Goal: Navigation & Orientation: Find specific page/section

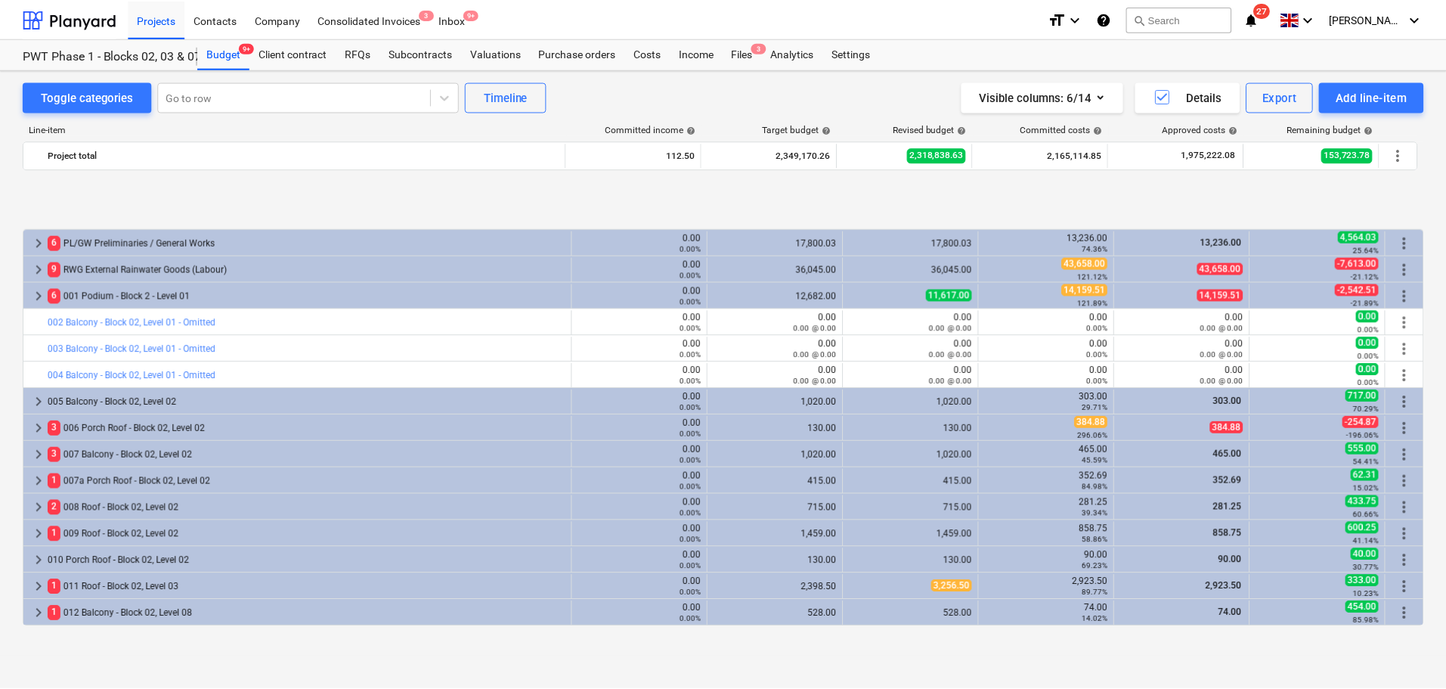
scroll to position [605, 0]
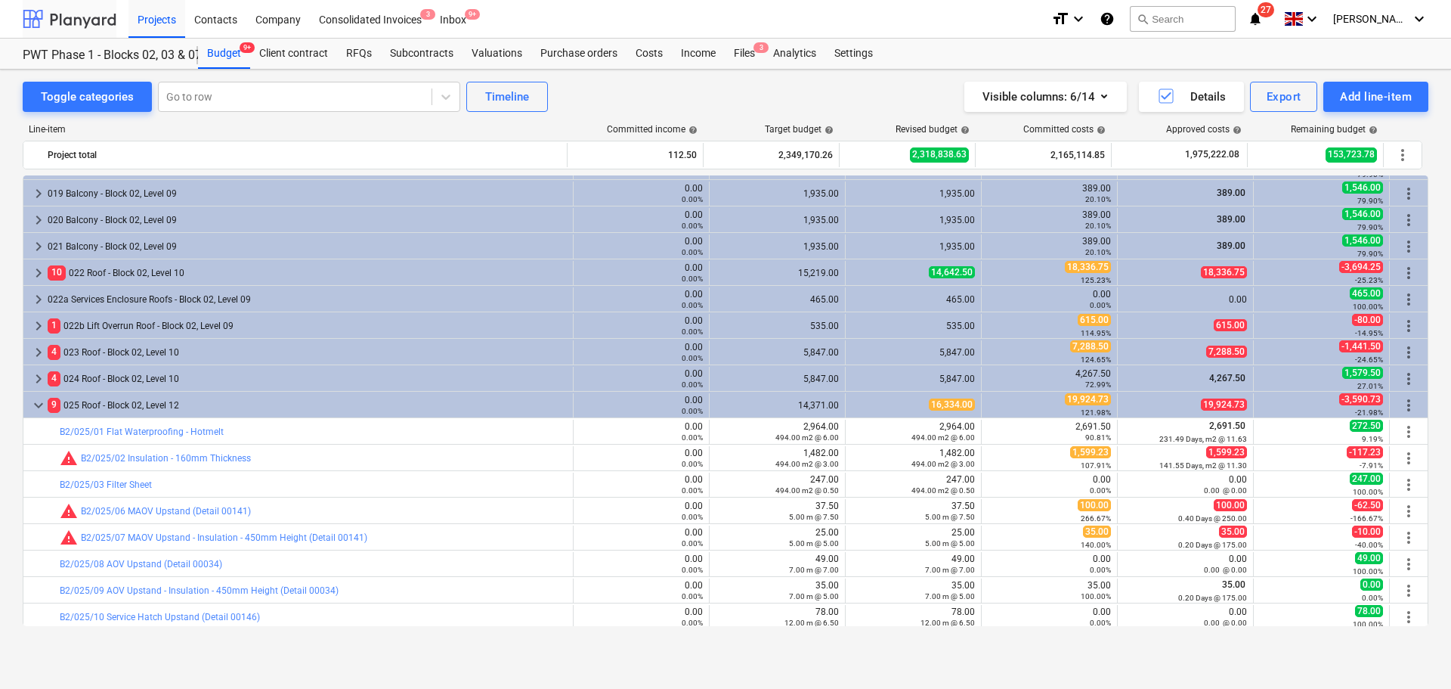
click at [92, 15] on div at bounding box center [70, 19] width 94 height 38
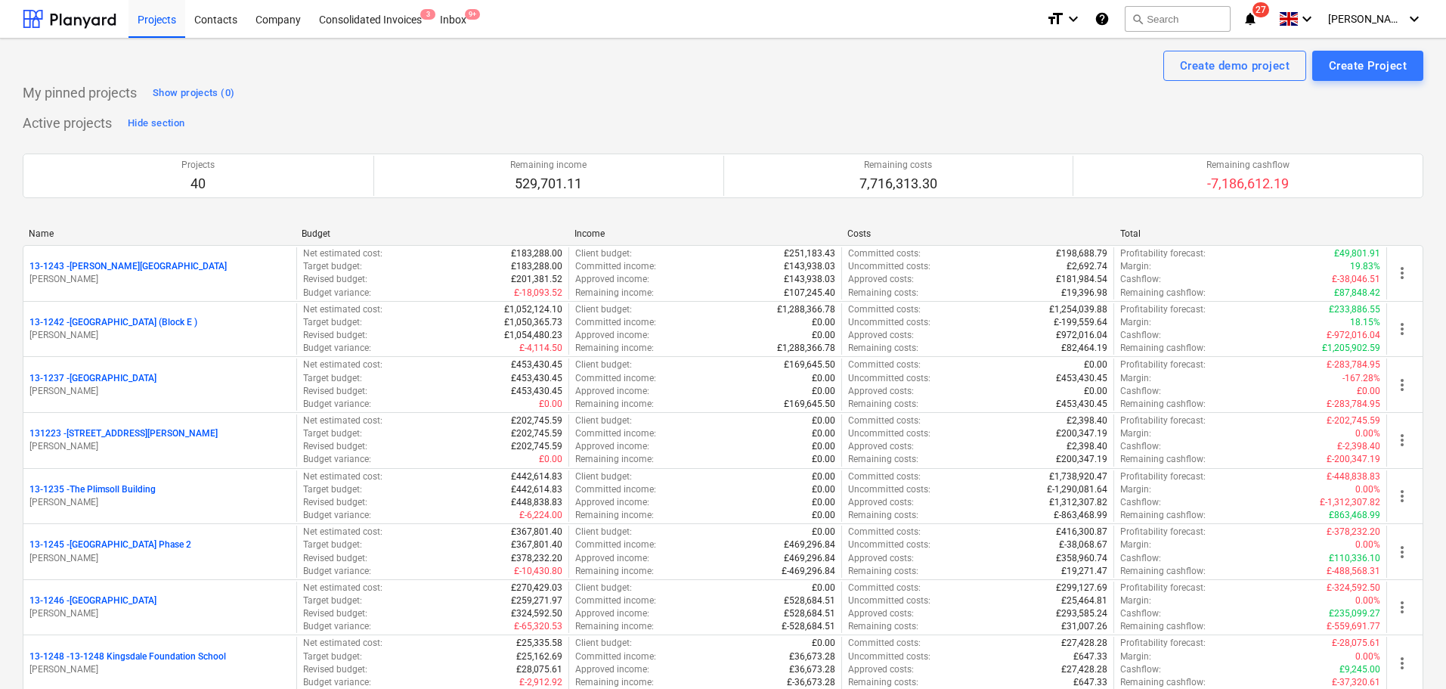
click at [35, 92] on p "My pinned projects" at bounding box center [80, 93] width 114 height 18
click at [34, 91] on p "My pinned projects" at bounding box center [80, 93] width 114 height 18
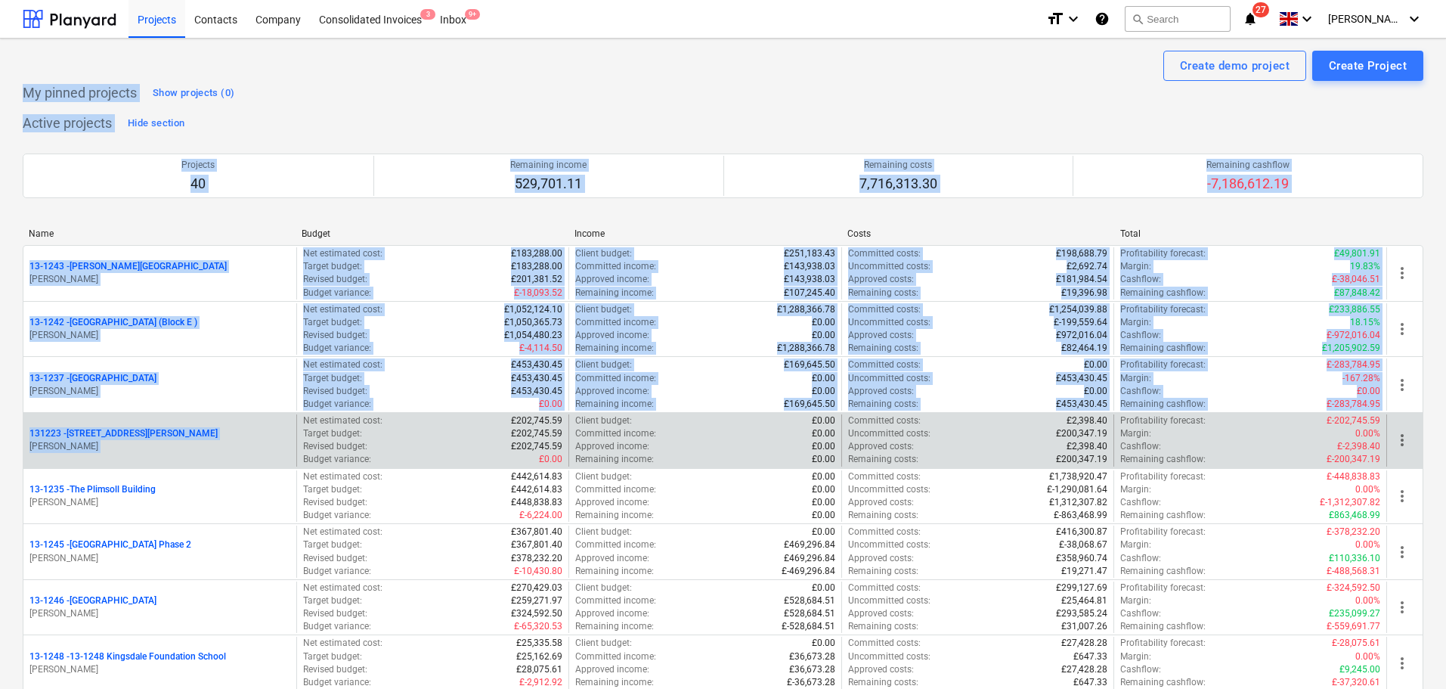
drag, startPoint x: 34, startPoint y: 91, endPoint x: 214, endPoint y: 440, distance: 392.1
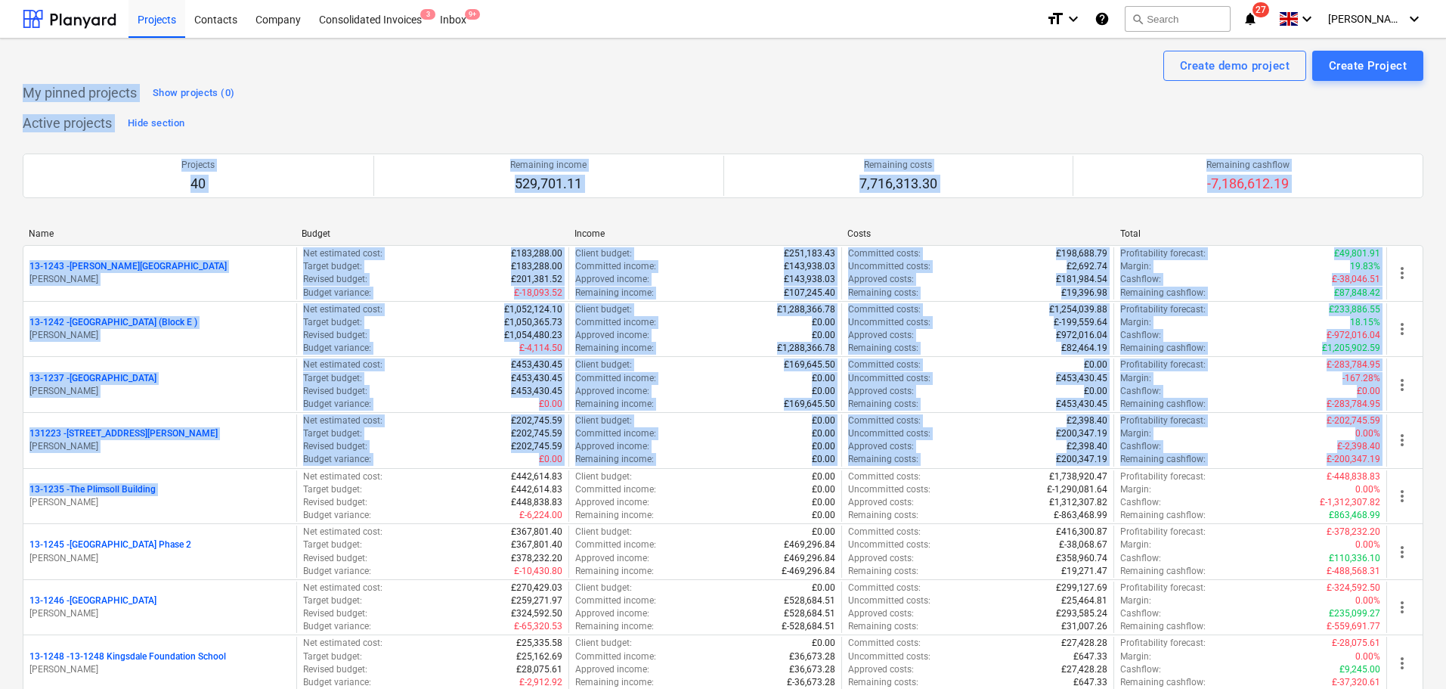
click at [33, 94] on p "My pinned projects" at bounding box center [80, 93] width 114 height 18
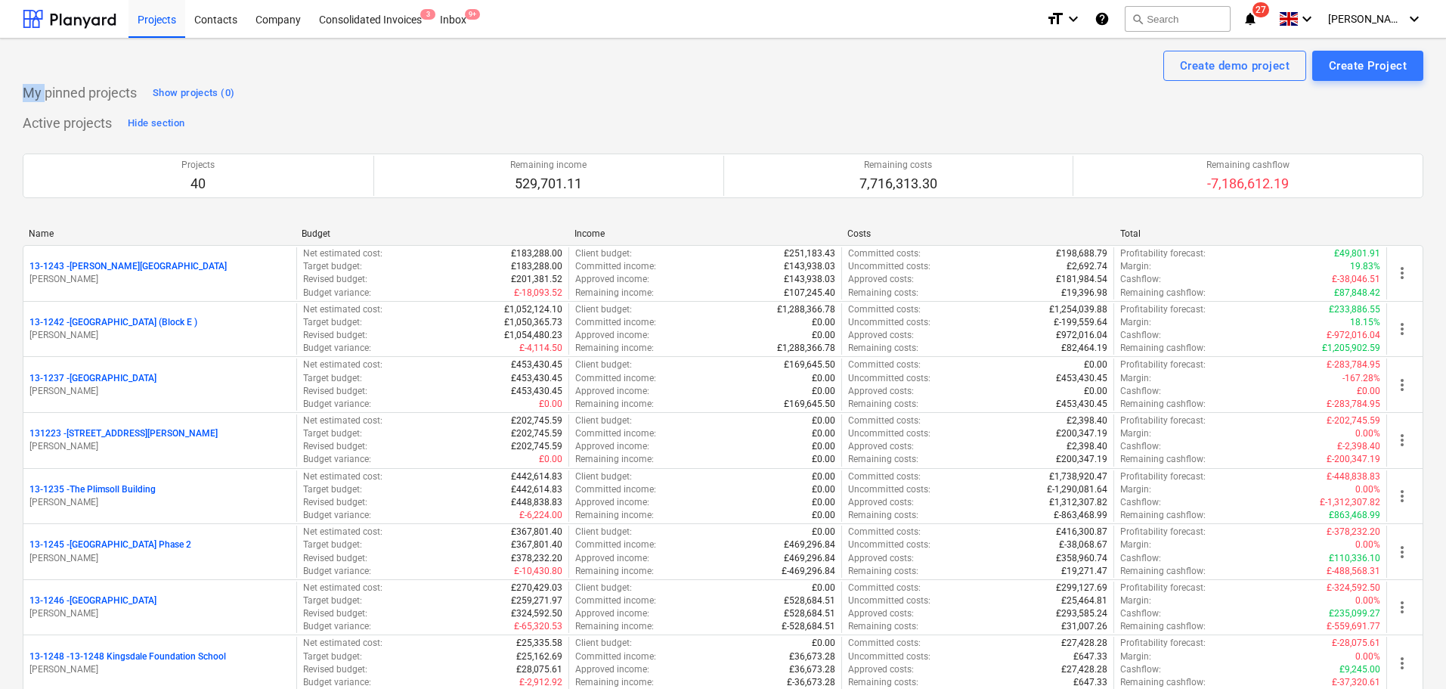
click at [33, 94] on p "My pinned projects" at bounding box center [80, 93] width 114 height 18
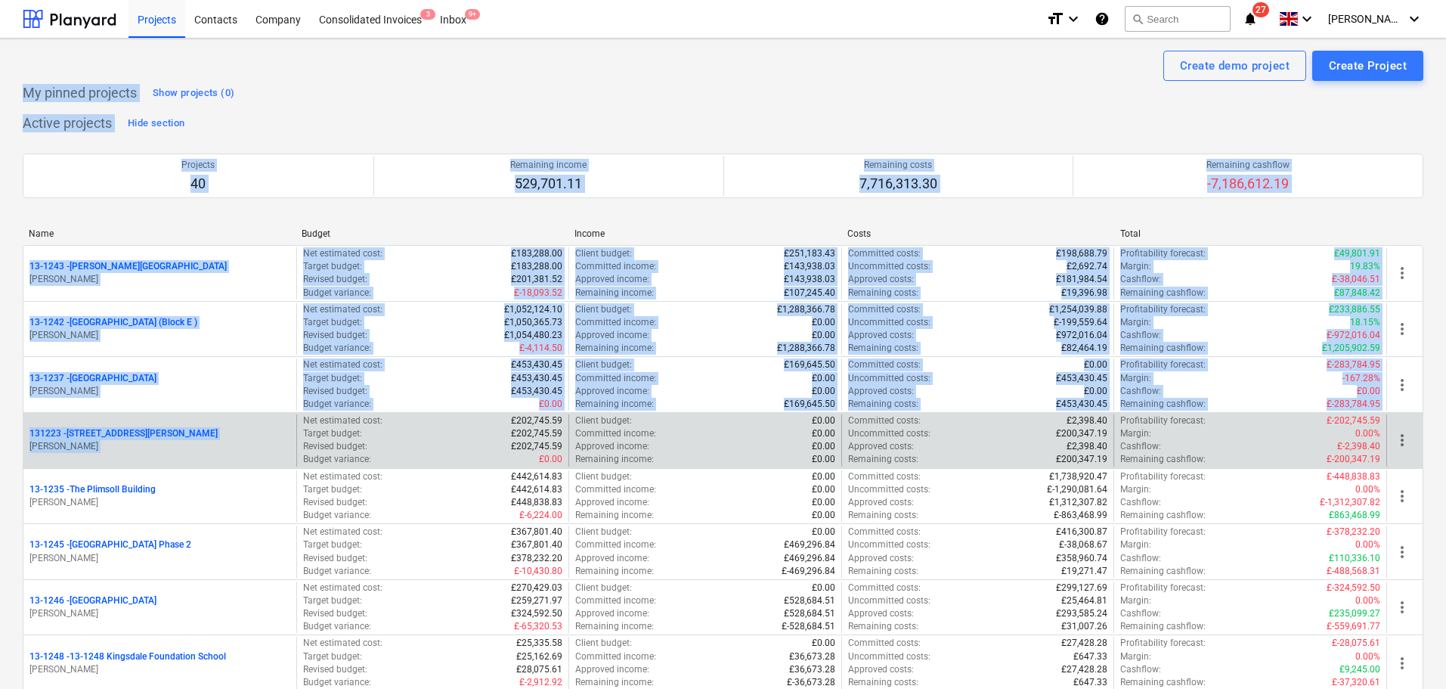
drag, startPoint x: 33, startPoint y: 94, endPoint x: 232, endPoint y: 444, distance: 403.1
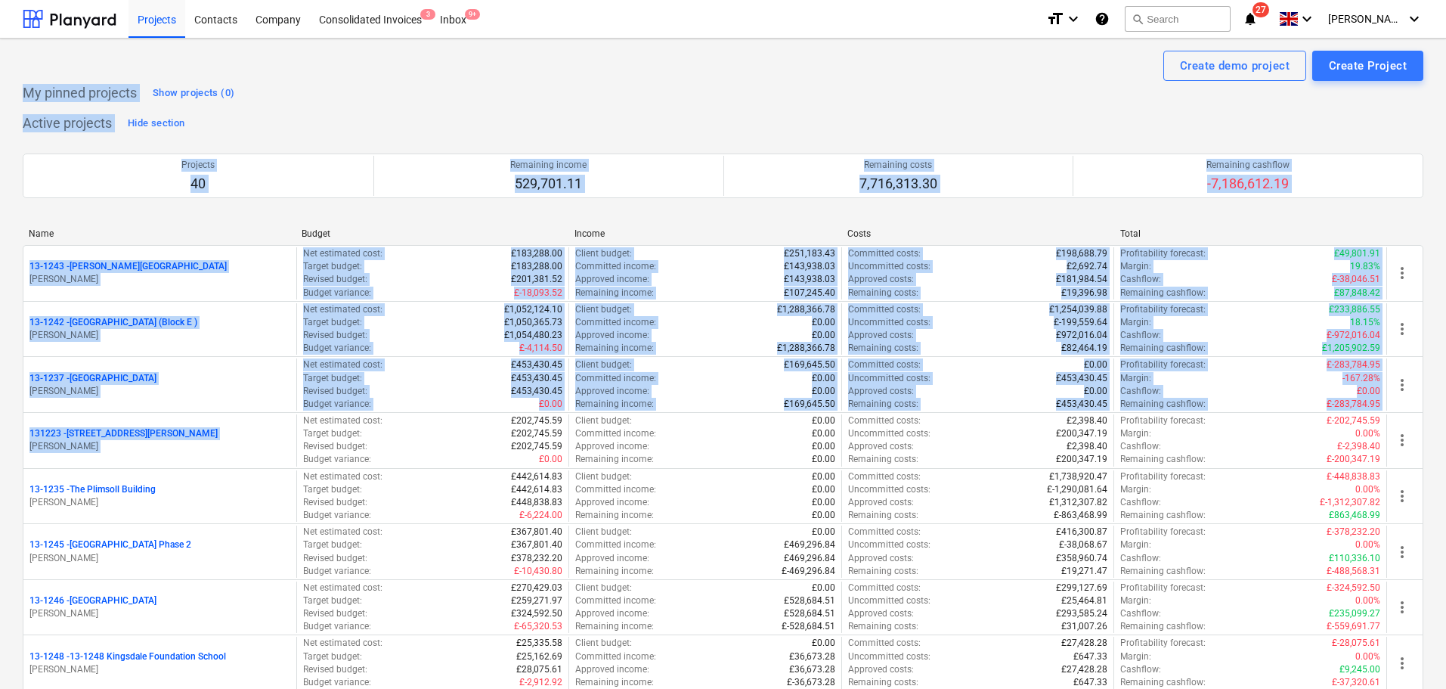
click at [85, 102] on div "My pinned projects Show projects (0)" at bounding box center [130, 93] width 215 height 24
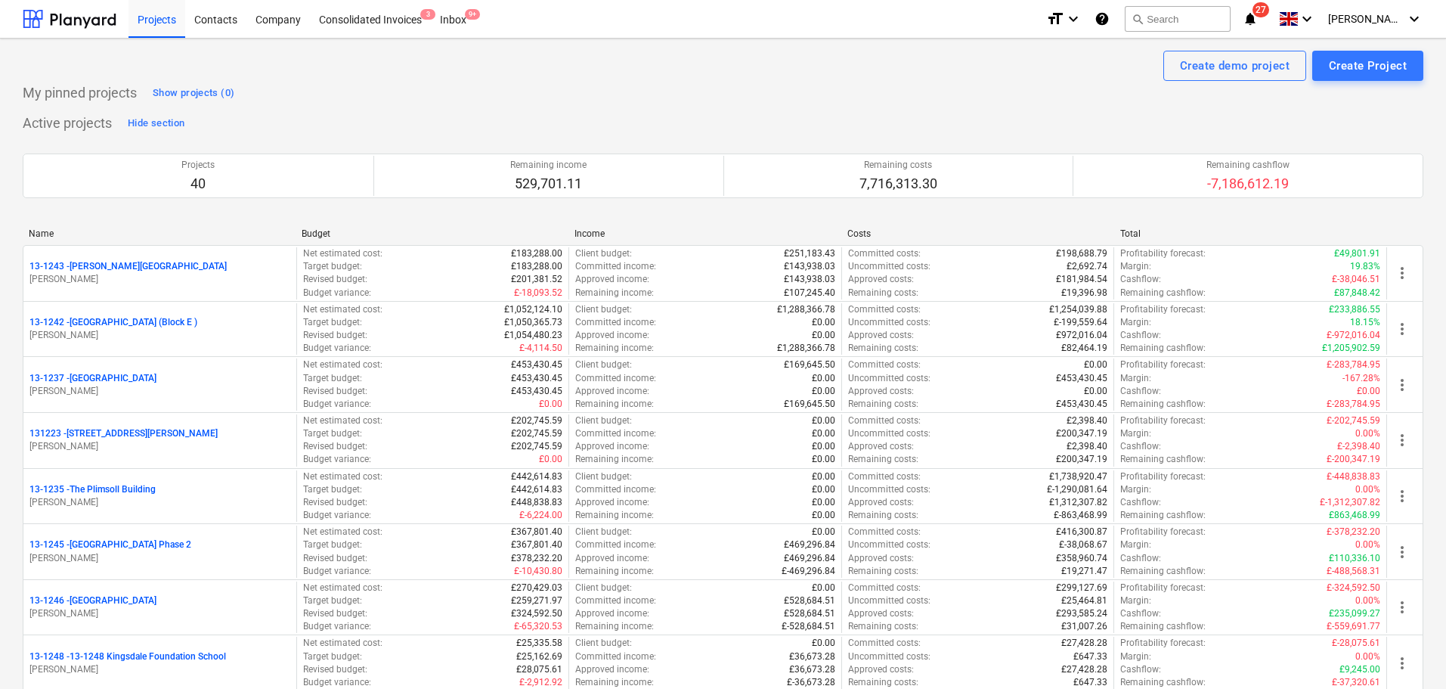
click at [40, 91] on p "My pinned projects" at bounding box center [80, 93] width 114 height 18
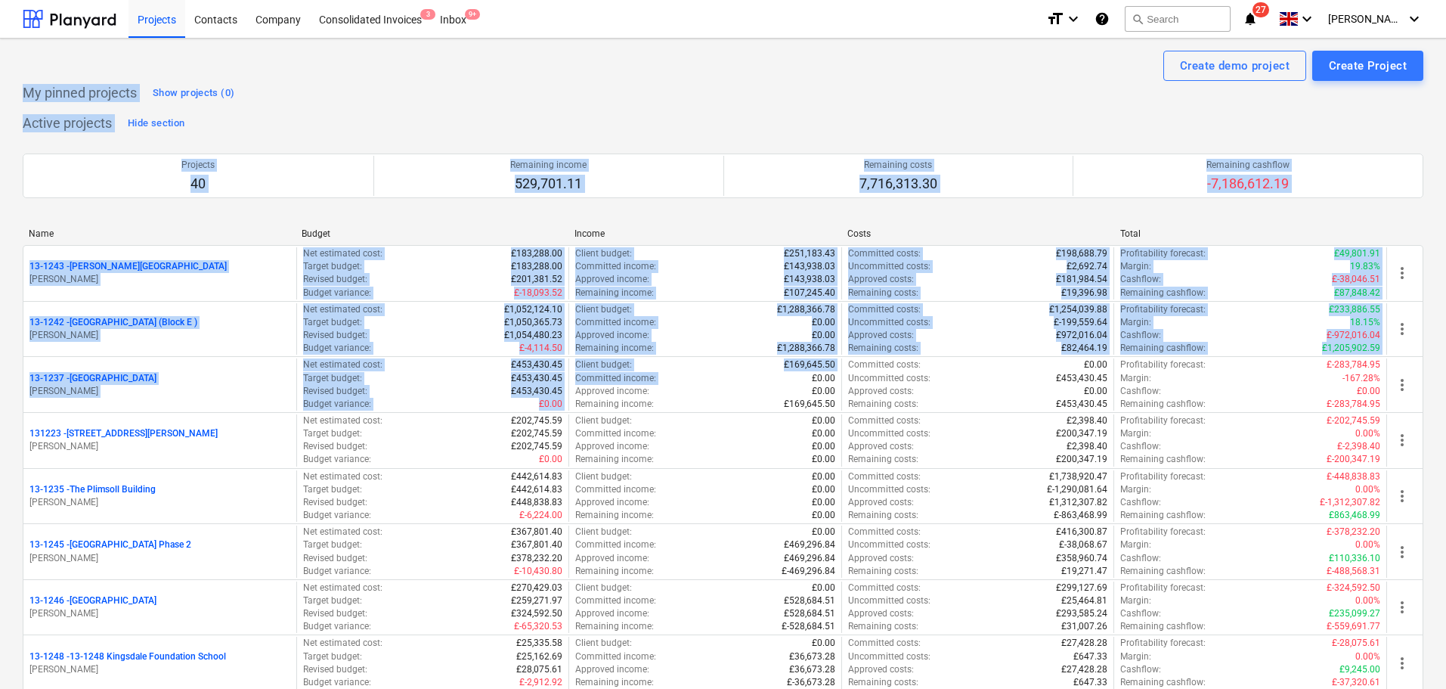
drag, startPoint x: 40, startPoint y: 91, endPoint x: 480, endPoint y: 213, distance: 456.6
click at [73, 93] on p "My pinned projects" at bounding box center [80, 93] width 114 height 18
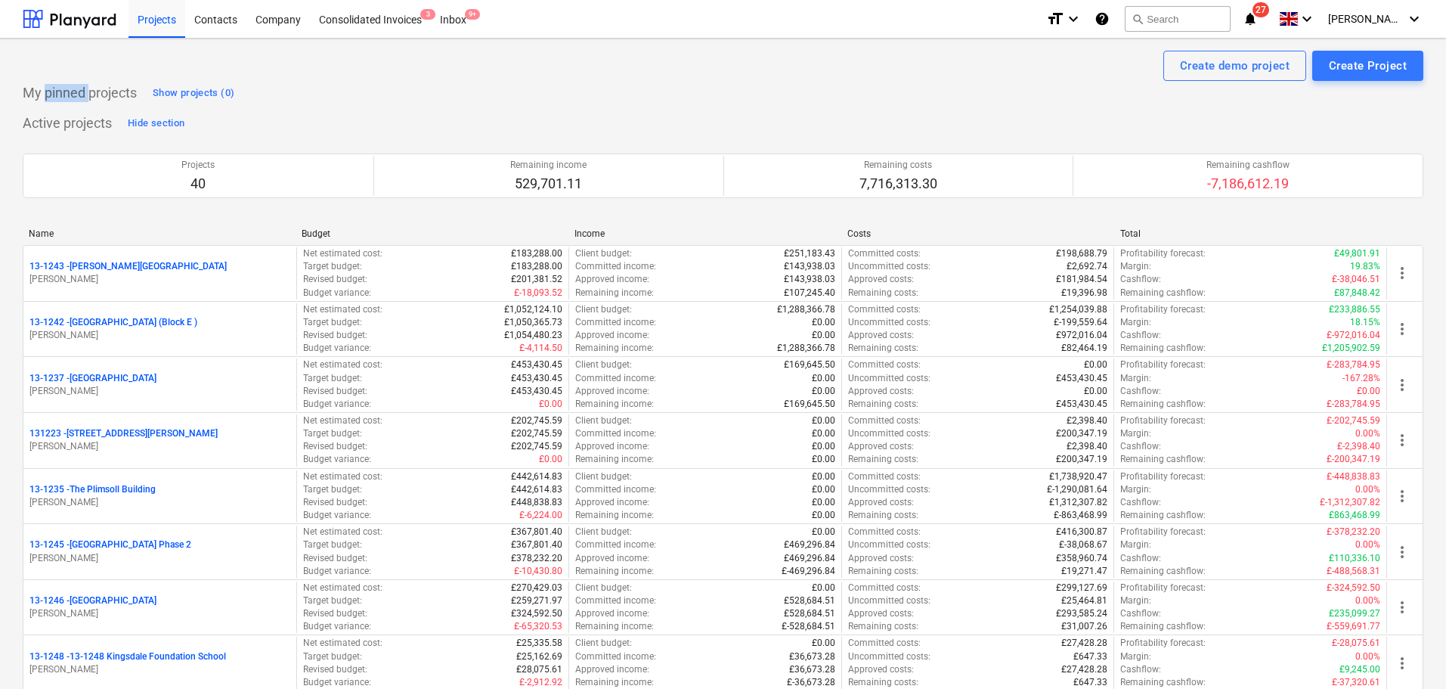
click at [73, 93] on p "My pinned projects" at bounding box center [80, 93] width 114 height 18
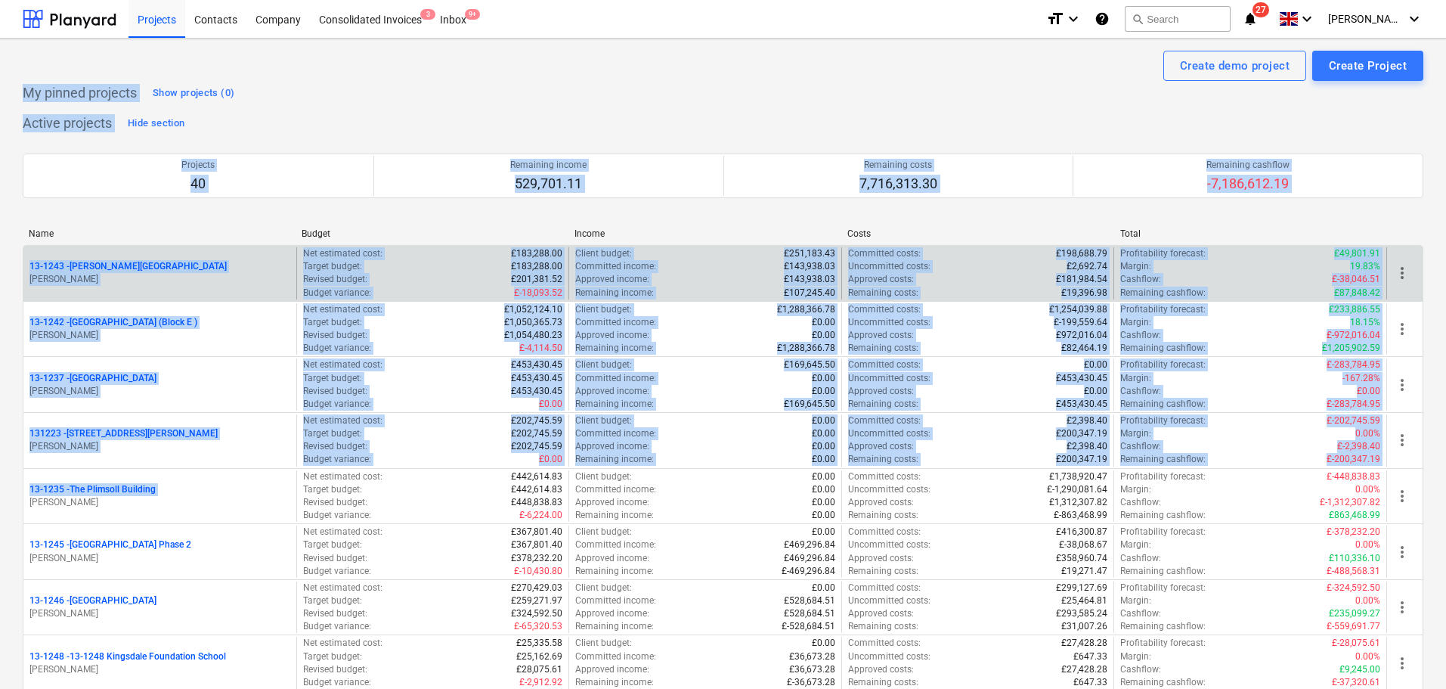
drag, startPoint x: 73, startPoint y: 93, endPoint x: 354, endPoint y: 272, distance: 333.4
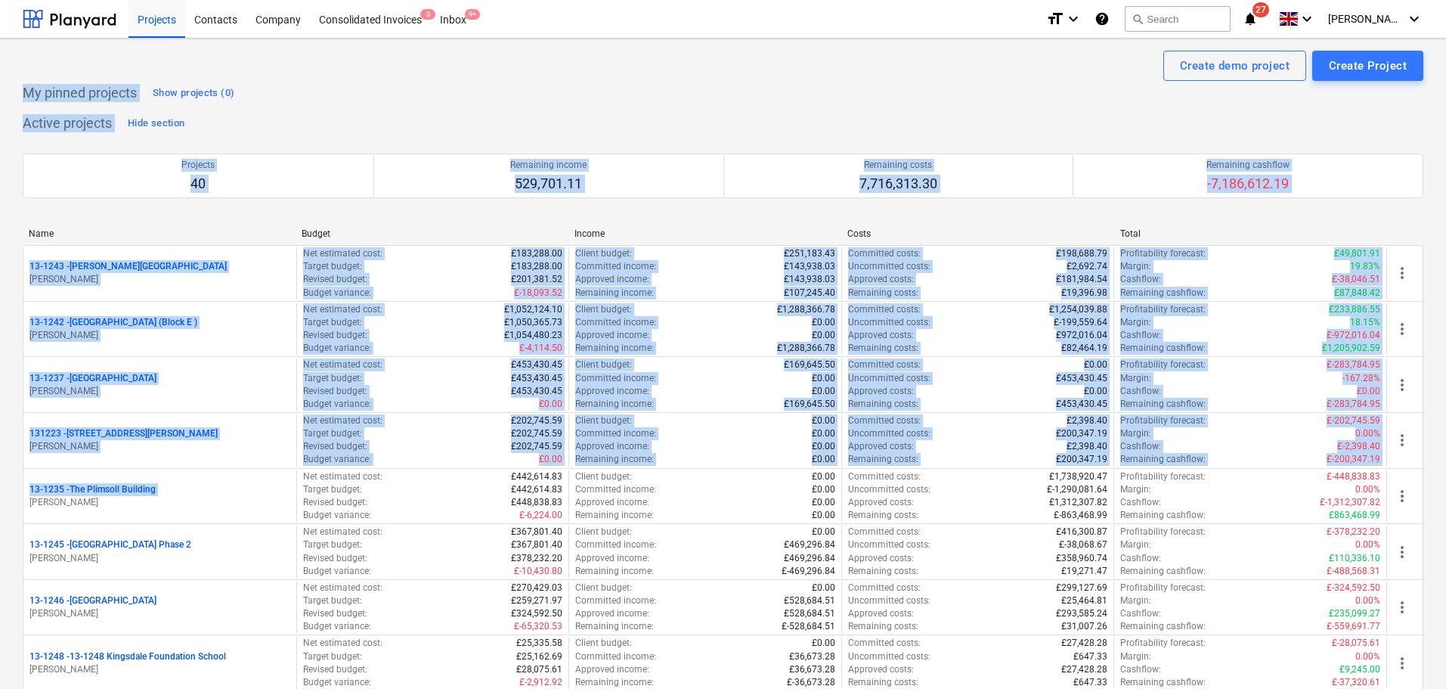
click at [370, 82] on div "My pinned projects Show projects (0)" at bounding box center [723, 93] width 1400 height 24
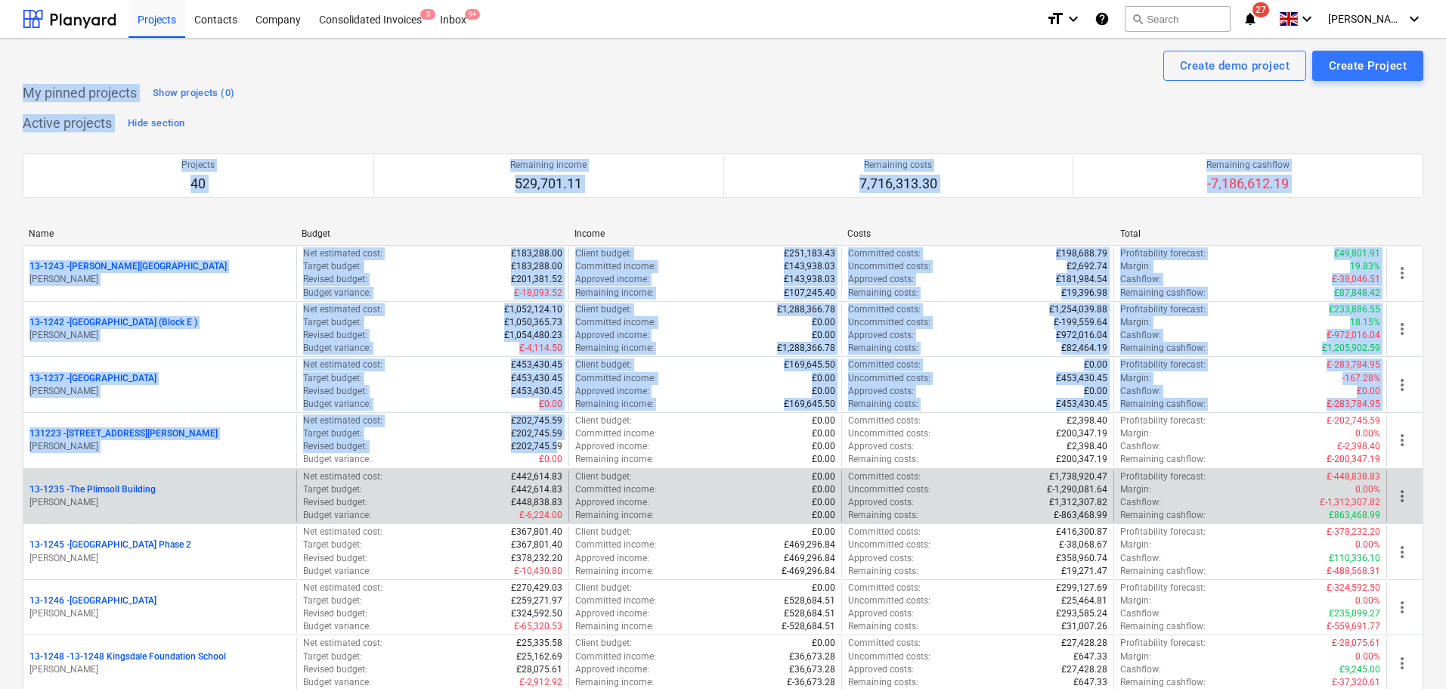
drag, startPoint x: 50, startPoint y: 48, endPoint x: 591, endPoint y: 497, distance: 703.1
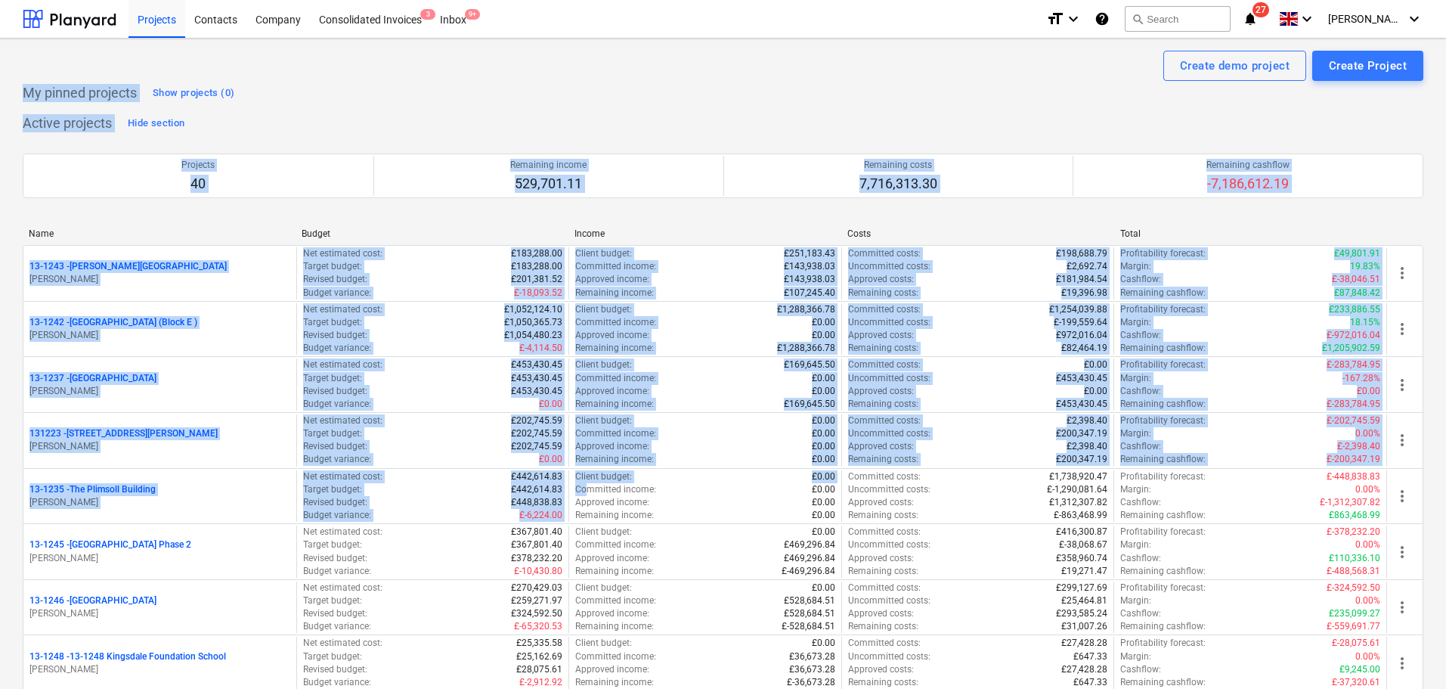
click at [23, 82] on div "My pinned projects Show projects (0)" at bounding box center [130, 93] width 215 height 24
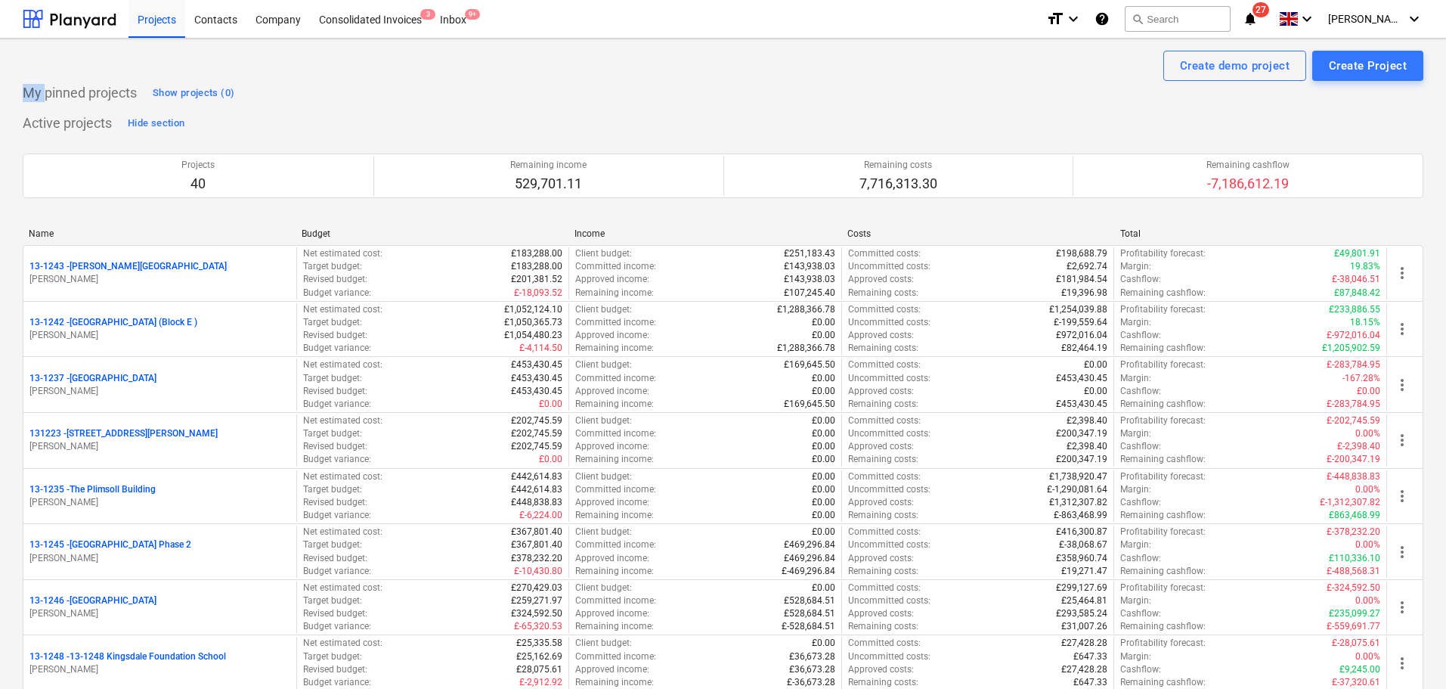
click at [23, 82] on div "My pinned projects Show projects (0)" at bounding box center [130, 93] width 215 height 24
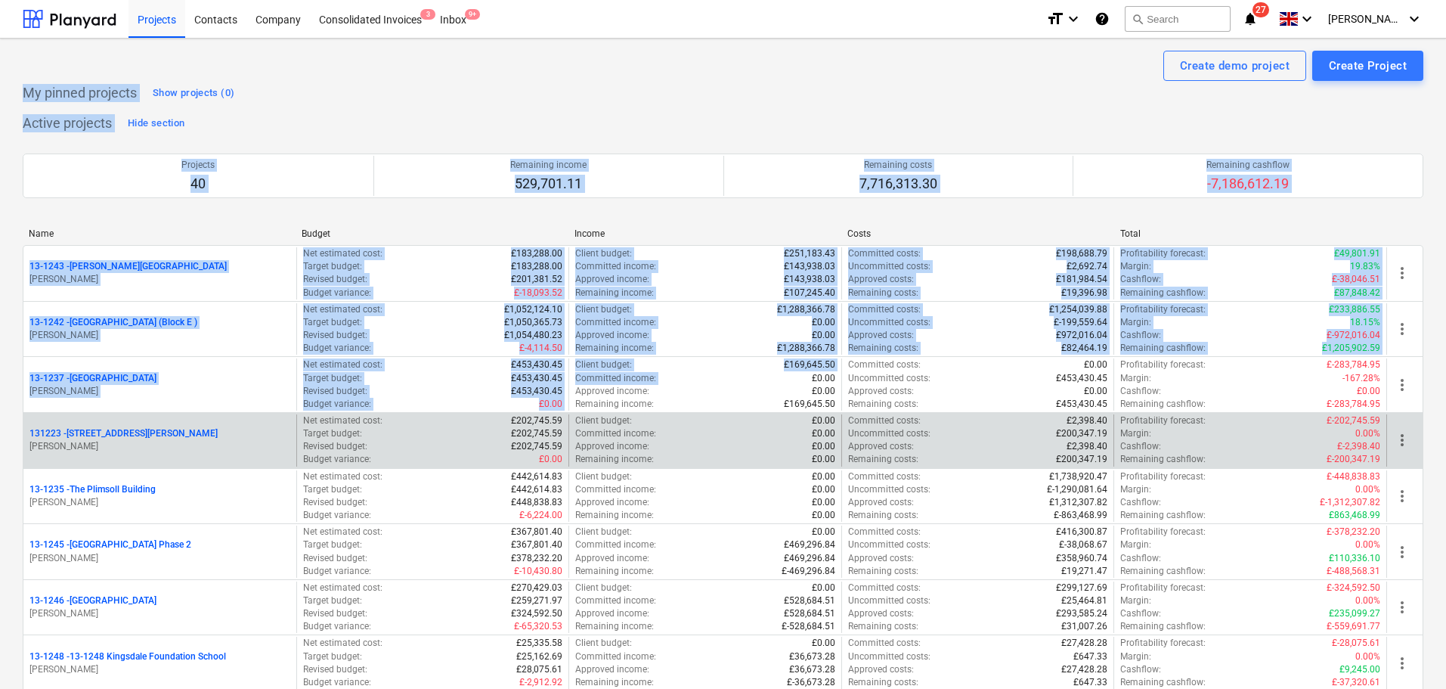
drag, startPoint x: 23, startPoint y: 82, endPoint x: 670, endPoint y: 465, distance: 751.3
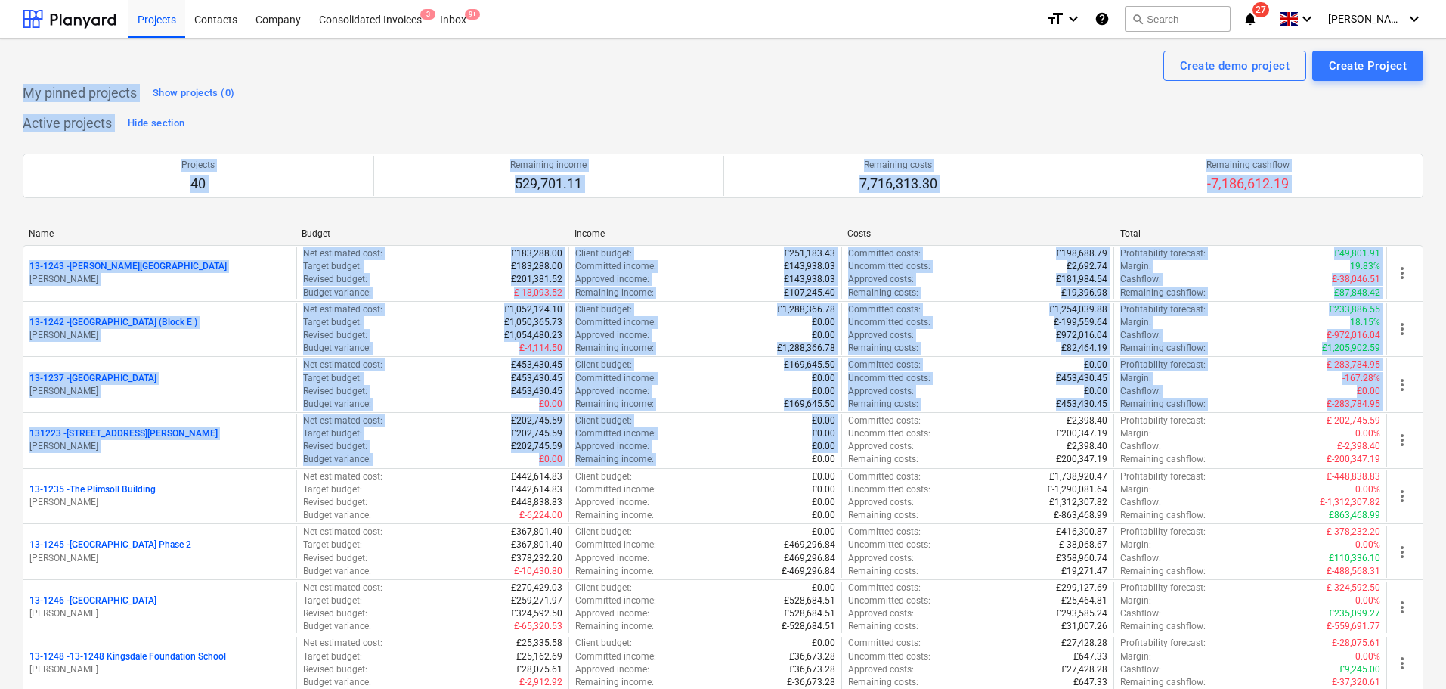
click at [395, 94] on div "My pinned projects Show projects (0)" at bounding box center [723, 93] width 1400 height 24
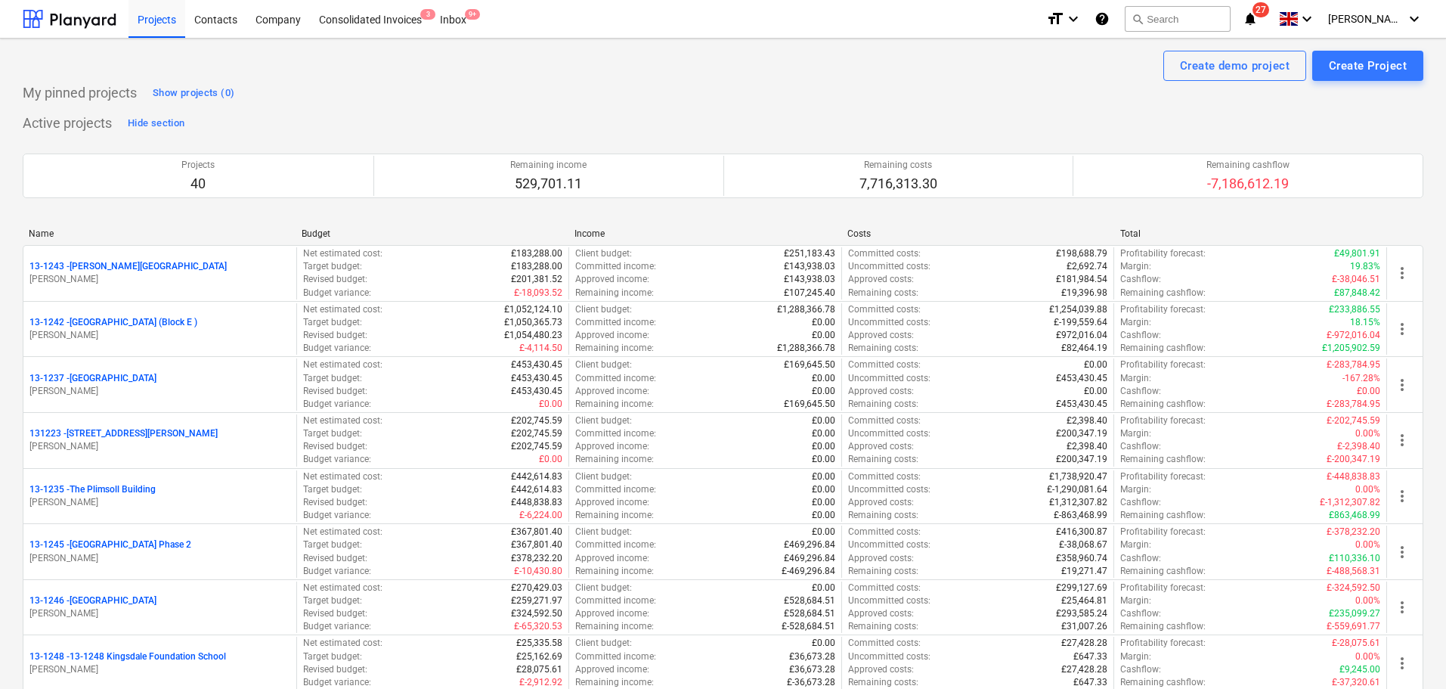
click at [57, 86] on p "My pinned projects" at bounding box center [80, 93] width 114 height 18
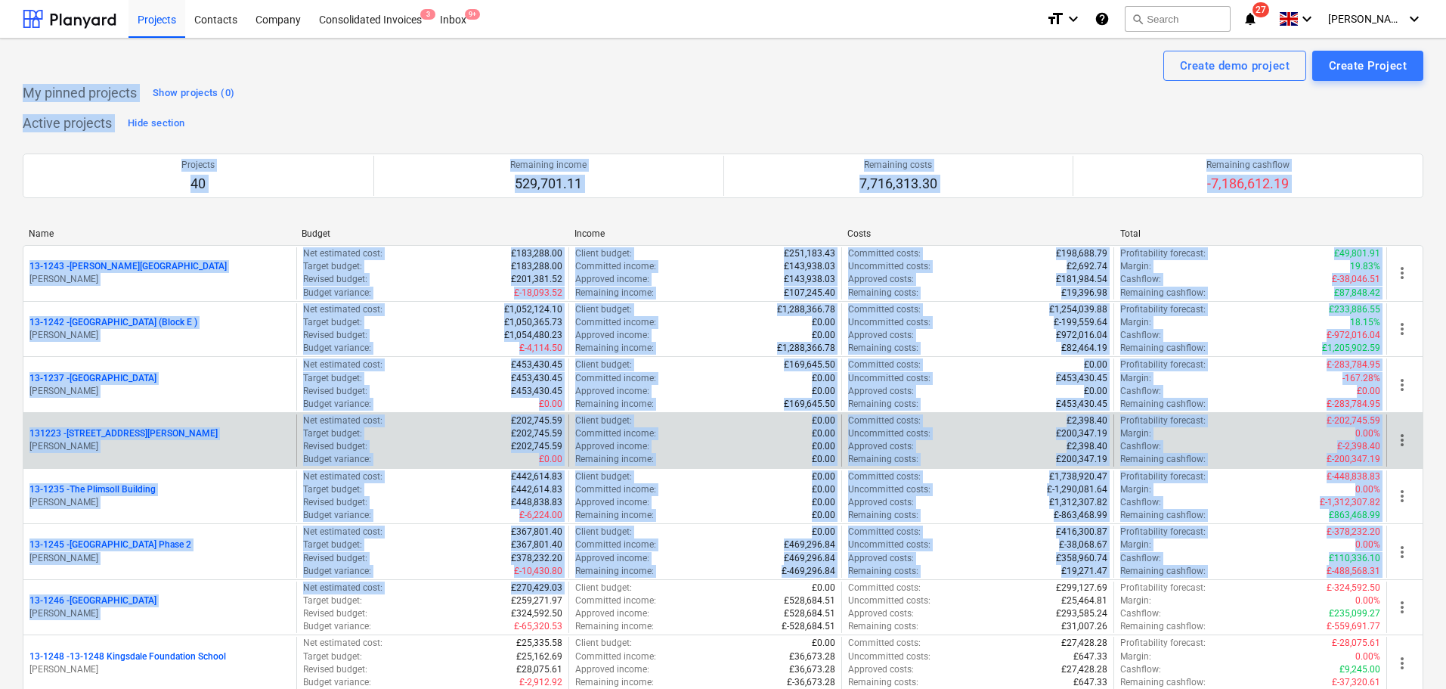
drag, startPoint x: 57, startPoint y: 86, endPoint x: 502, endPoint y: 466, distance: 584.3
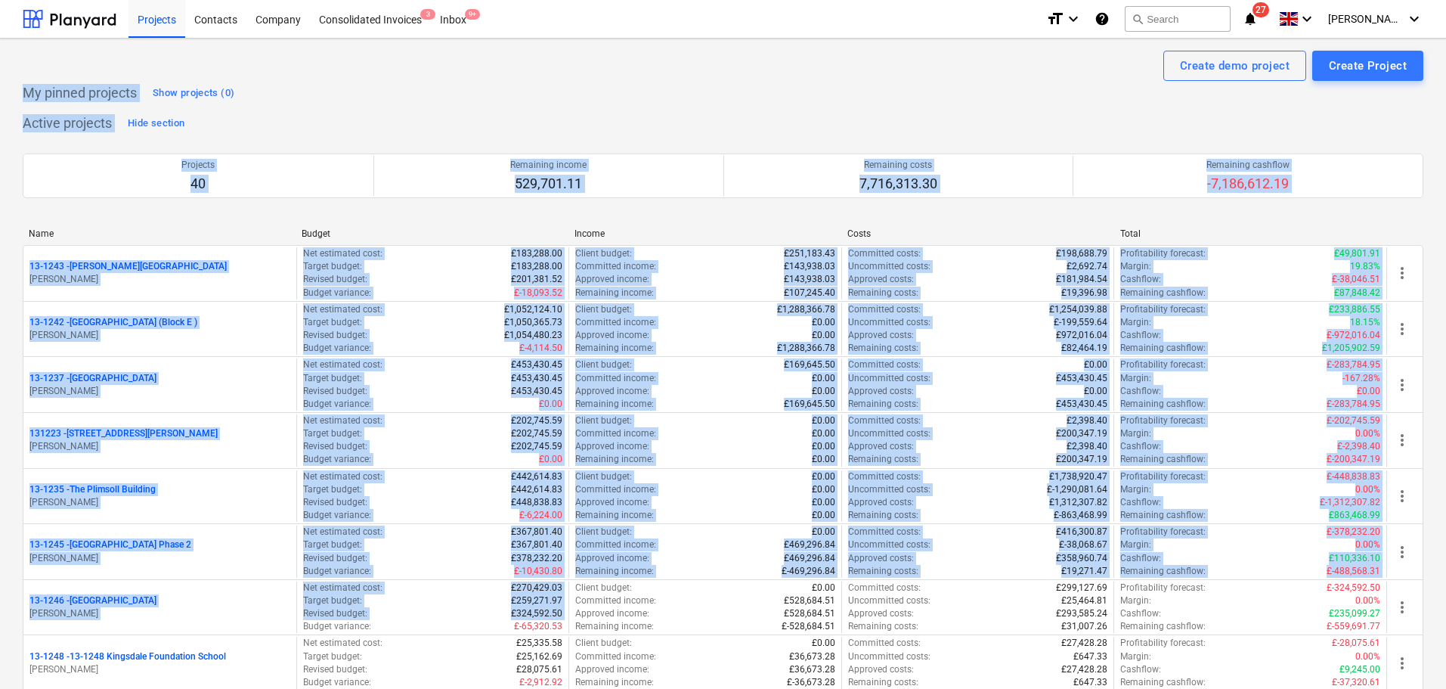
click at [498, 98] on div "My pinned projects Show projects (0)" at bounding box center [723, 93] width 1400 height 24
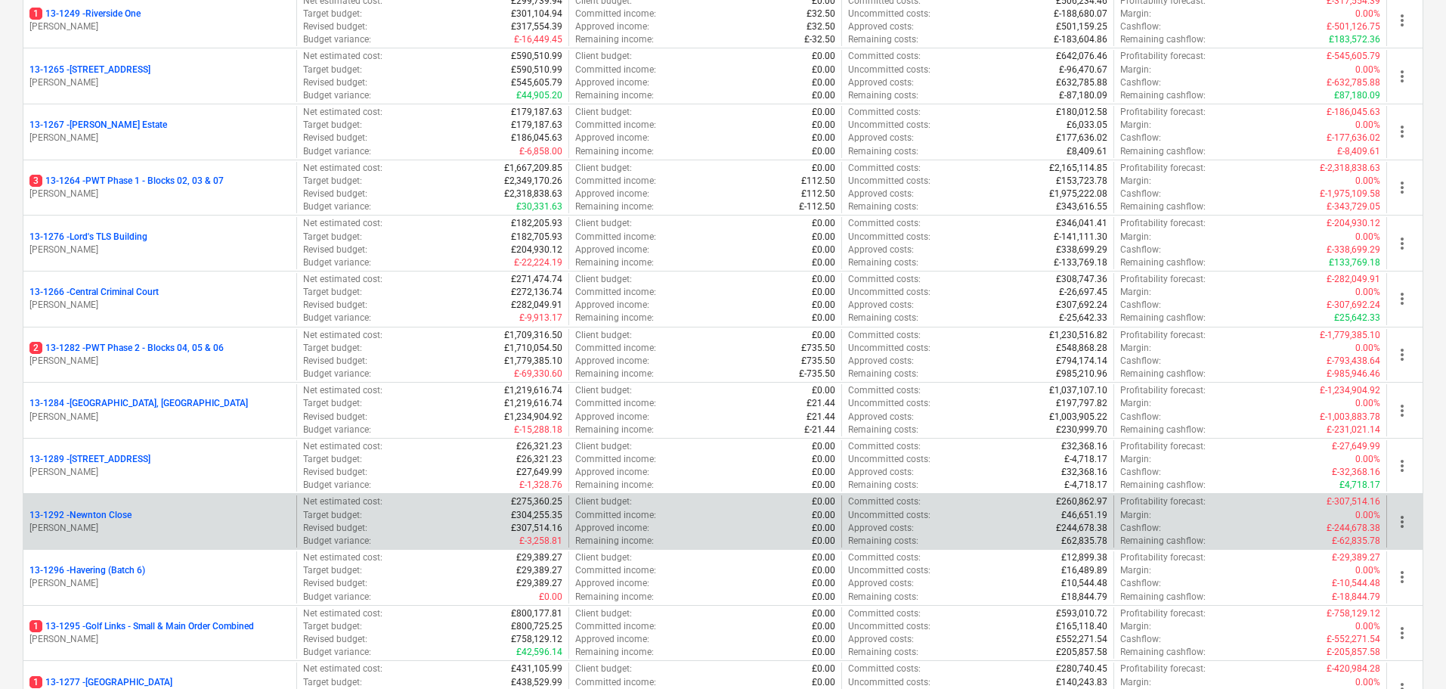
scroll to position [1814, 0]
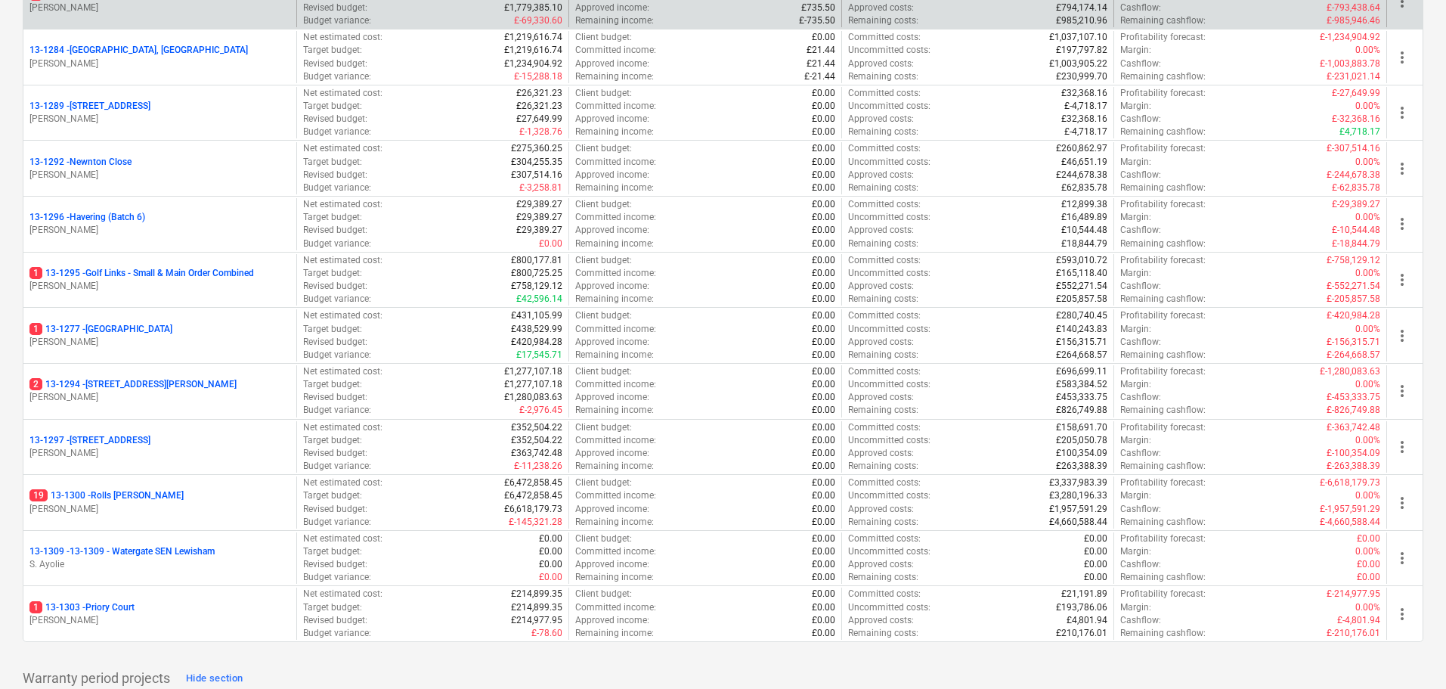
scroll to position [1814, 0]
